Goal: Navigation & Orientation: Find specific page/section

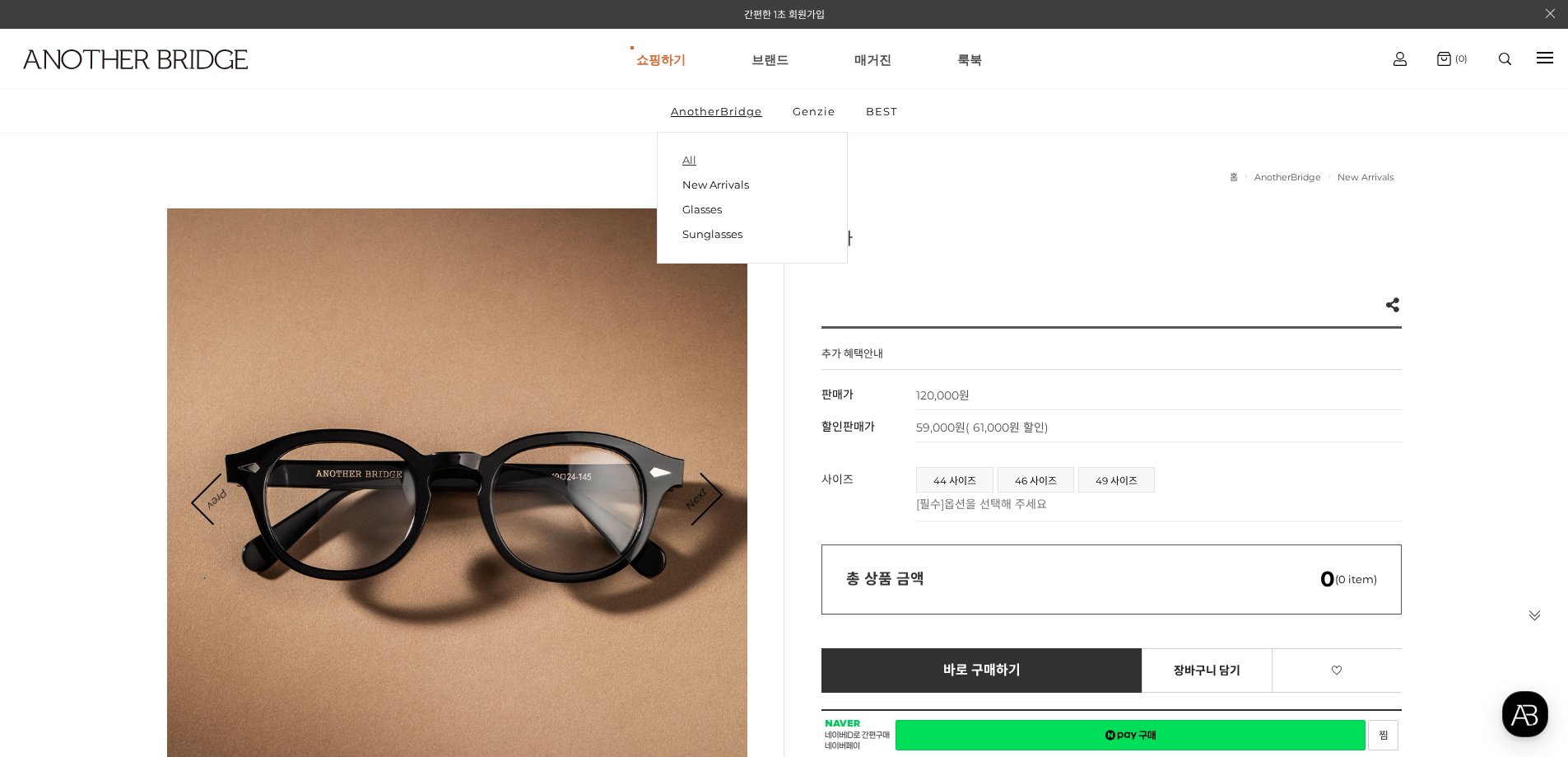
click at [707, 164] on link "All" at bounding box center [752, 161] width 140 height 23
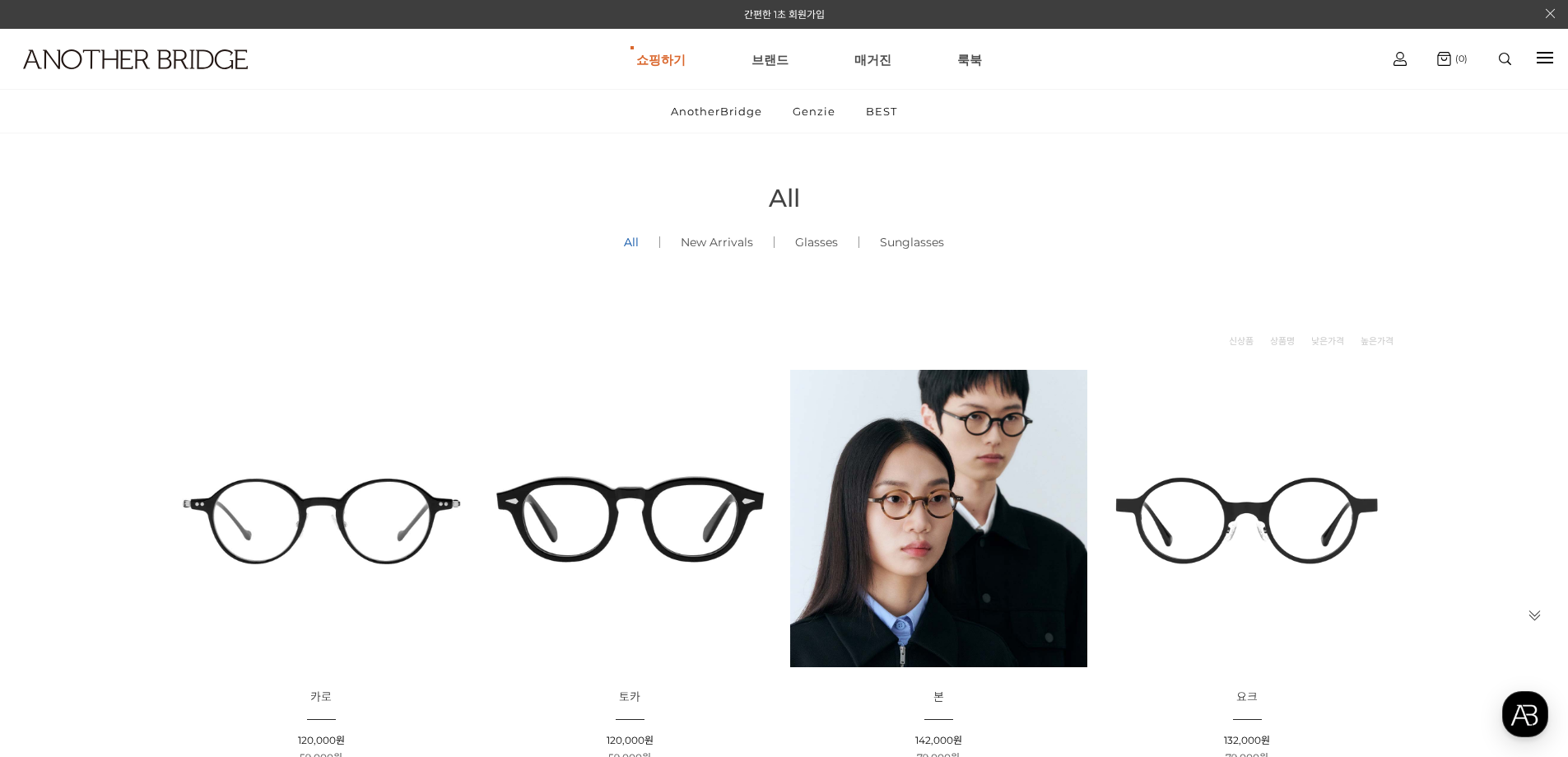
drag, startPoint x: 875, startPoint y: 367, endPoint x: 864, endPoint y: 159, distance: 208.3
click at [822, 119] on link "Genzie" at bounding box center [813, 111] width 71 height 43
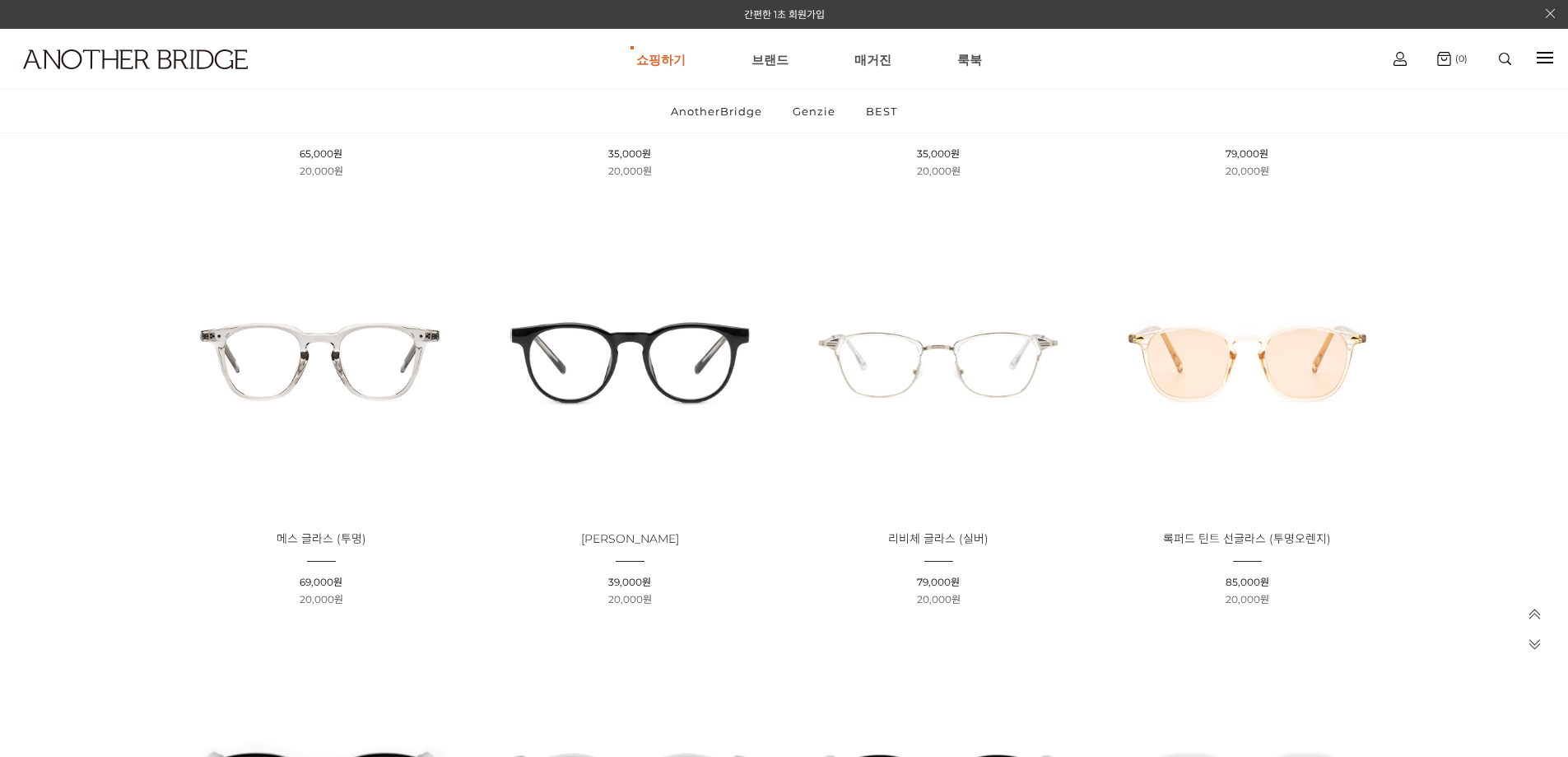
scroll to position [1318, 0]
